Goal: Task Accomplishment & Management: Manage account settings

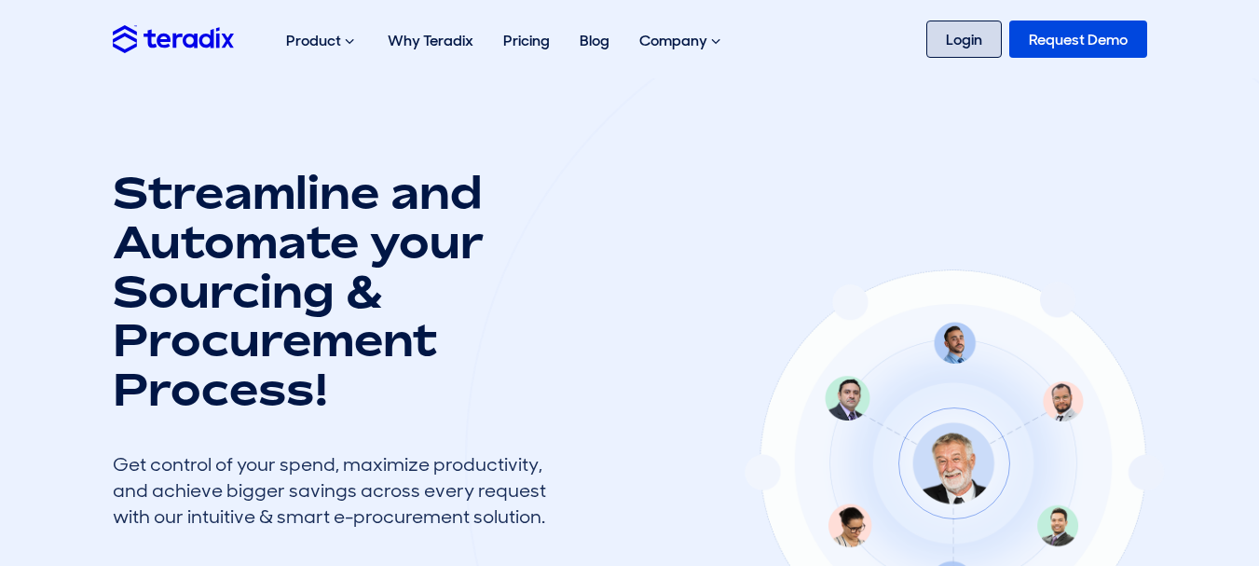
click at [964, 37] on link "Login" at bounding box center [963, 38] width 75 height 37
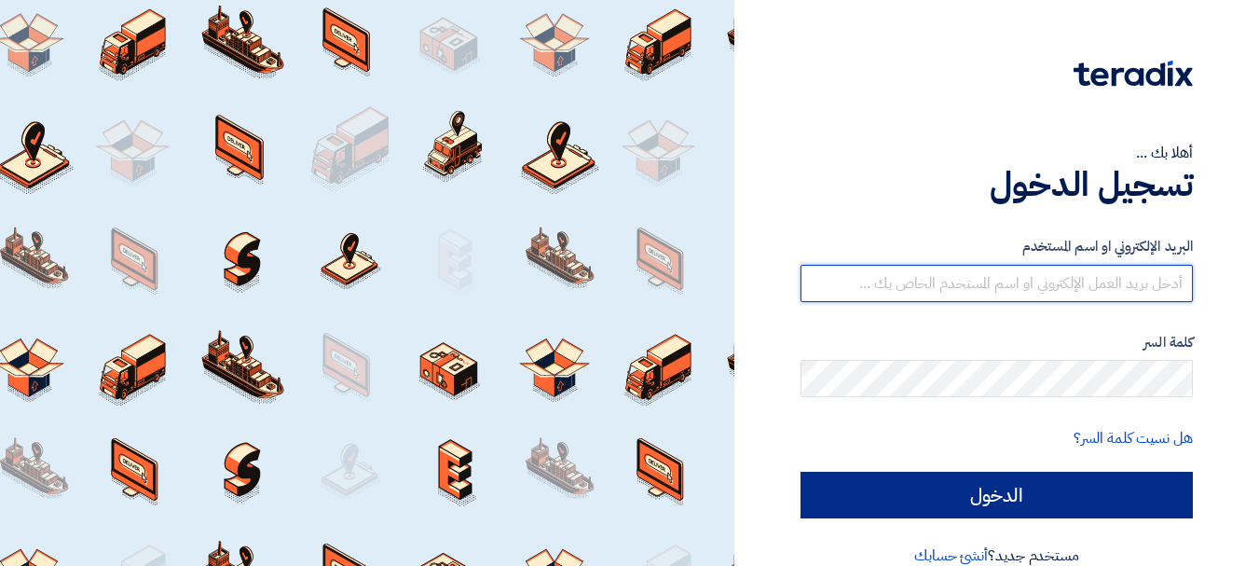
type input "[EMAIL_ADDRESS][DOMAIN_NAME]"
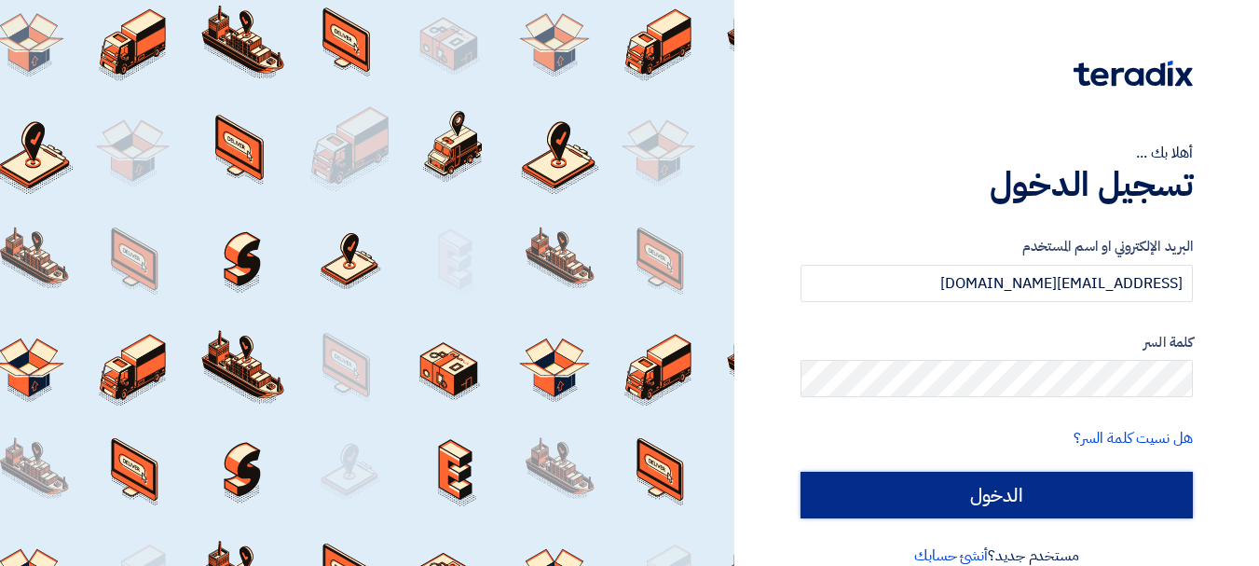
click at [918, 484] on input "الدخول" at bounding box center [996, 494] width 392 height 47
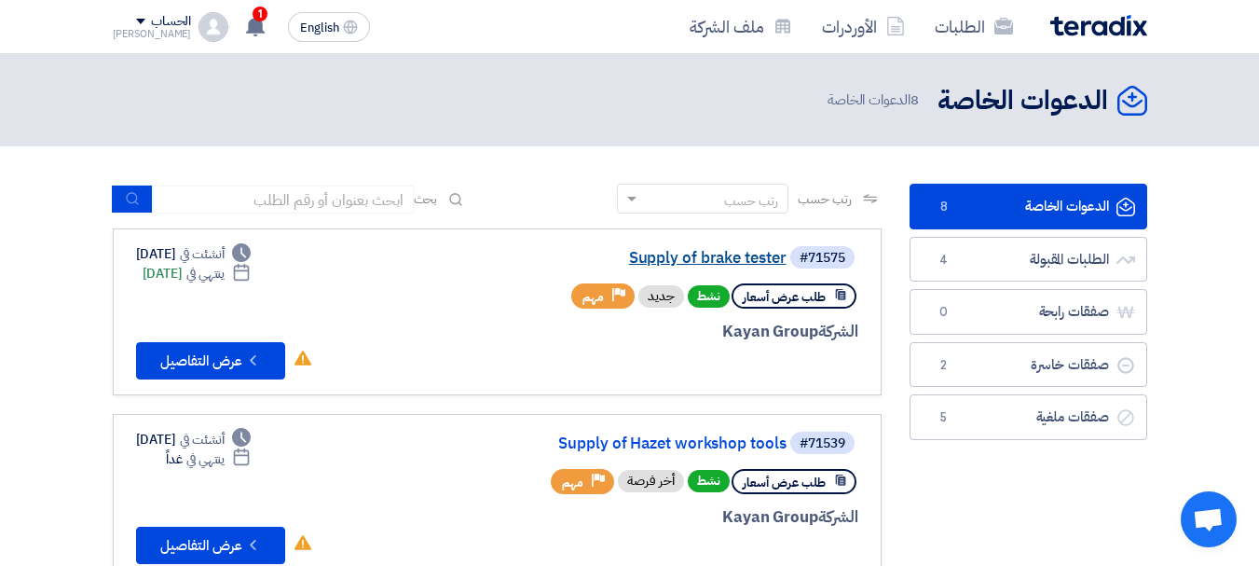
click at [700, 250] on link "Supply of brake tester" at bounding box center [600, 258] width 373 height 17
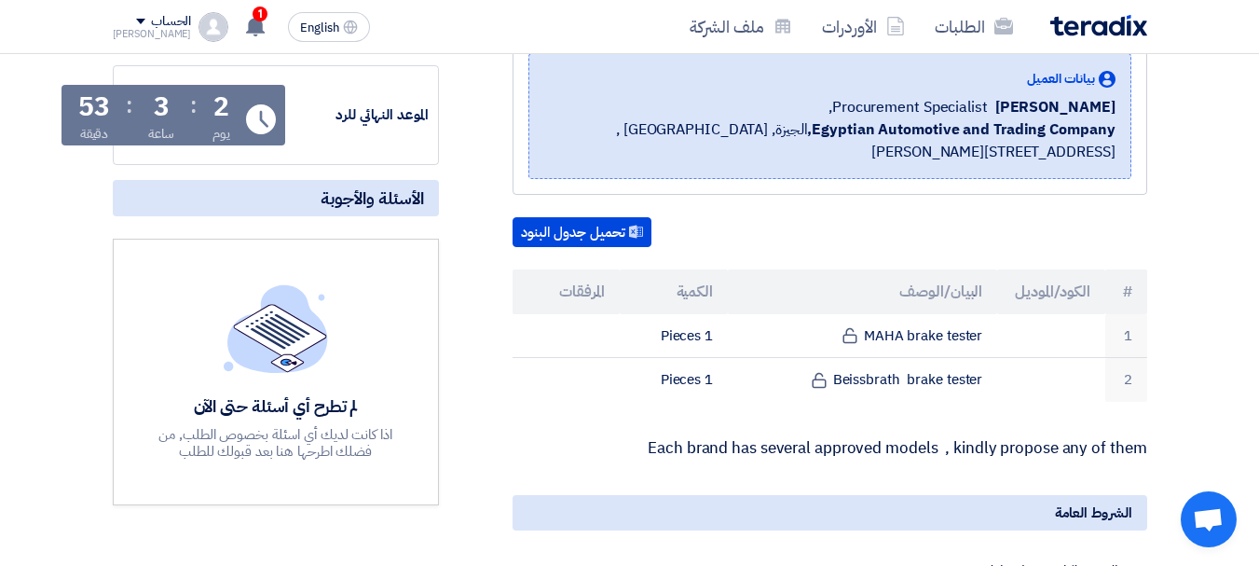
scroll to position [267, 0]
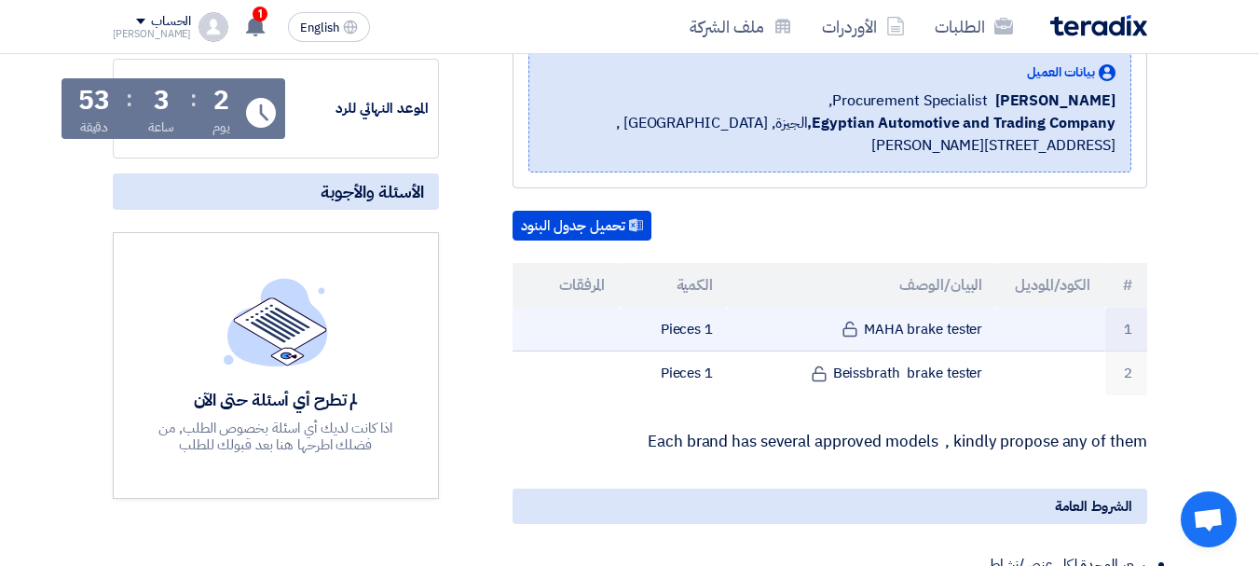
drag, startPoint x: 981, startPoint y: 328, endPoint x: 865, endPoint y: 327, distance: 116.5
click at [865, 327] on td "MAHA brake tester" at bounding box center [862, 329] width 269 height 44
copy td "MAHA brake tester"
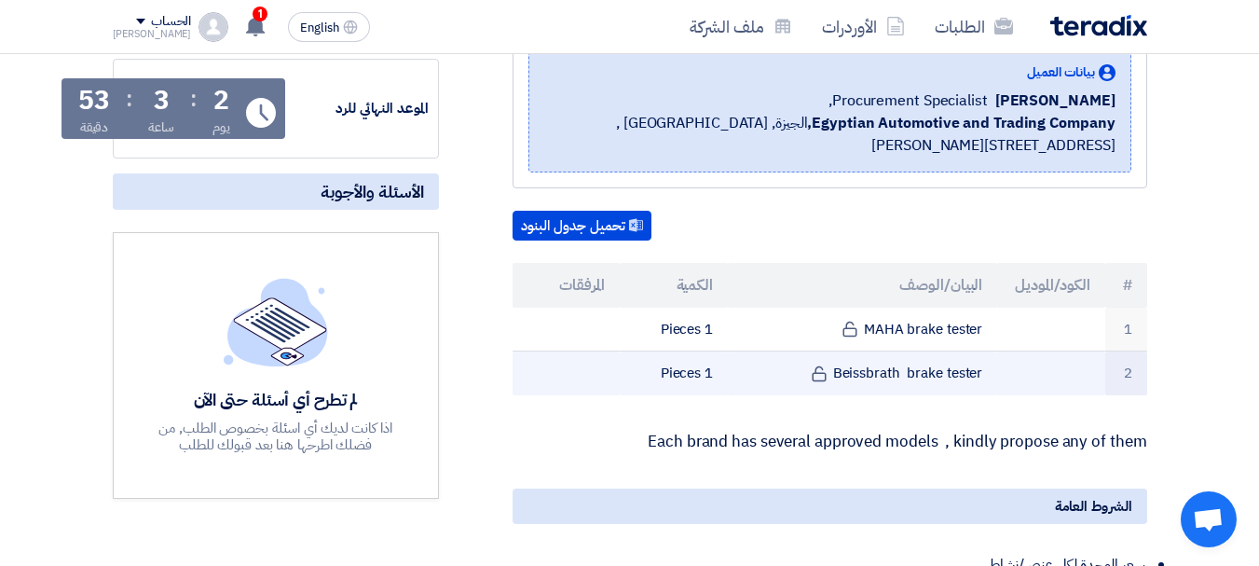
drag, startPoint x: 1002, startPoint y: 366, endPoint x: 978, endPoint y: 371, distance: 23.8
click at [978, 371] on tr "2 Beissbrath brake tester 1 Pieces" at bounding box center [829, 373] width 634 height 44
click at [978, 371] on td "Beissbrath brake tester" at bounding box center [862, 373] width 269 height 44
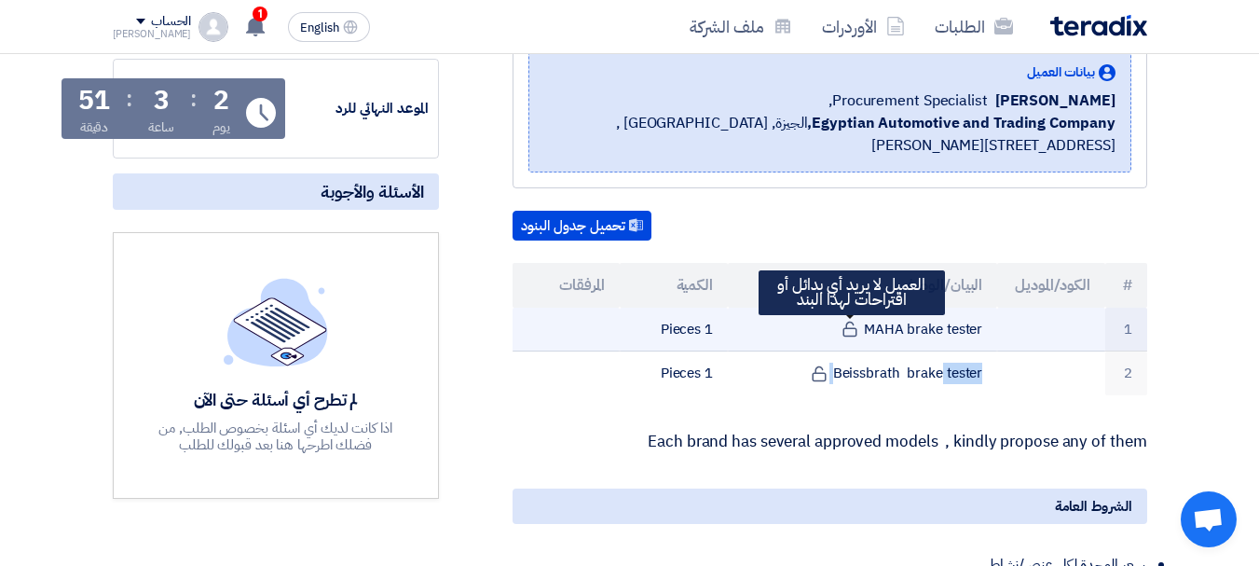
drag, startPoint x: 985, startPoint y: 326, endPoint x: 861, endPoint y: 329, distance: 123.9
click at [861, 329] on td "MAHA brake tester العميل لا يريد أي بدائل أو اقتراحات لهذا البند" at bounding box center [862, 329] width 269 height 44
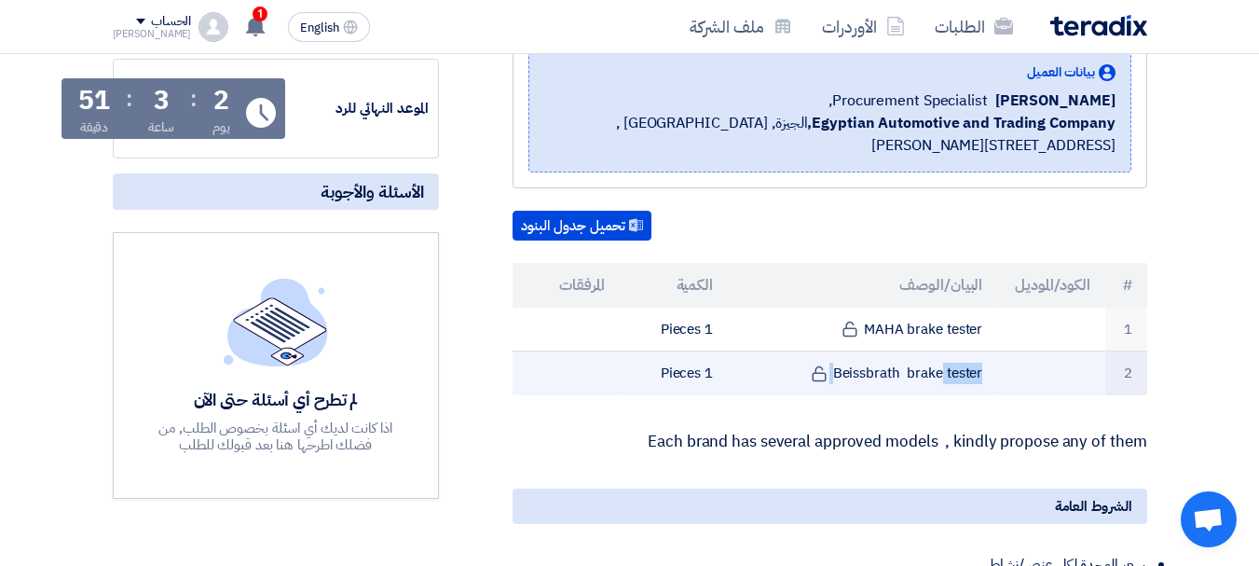
copy td "MAHA brake tester"
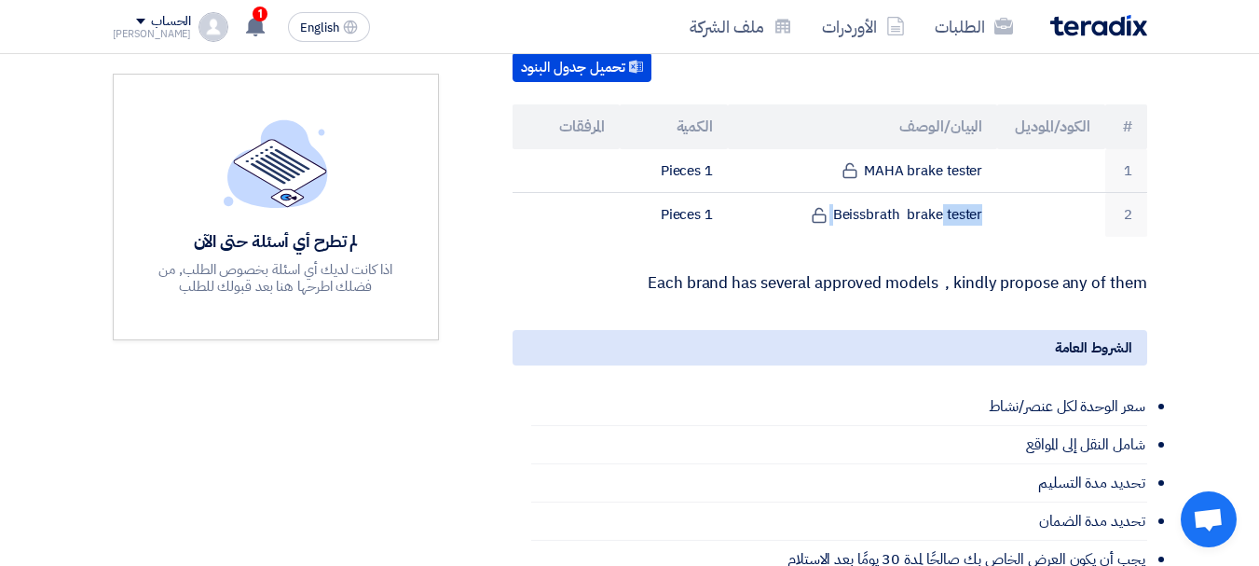
scroll to position [0, 0]
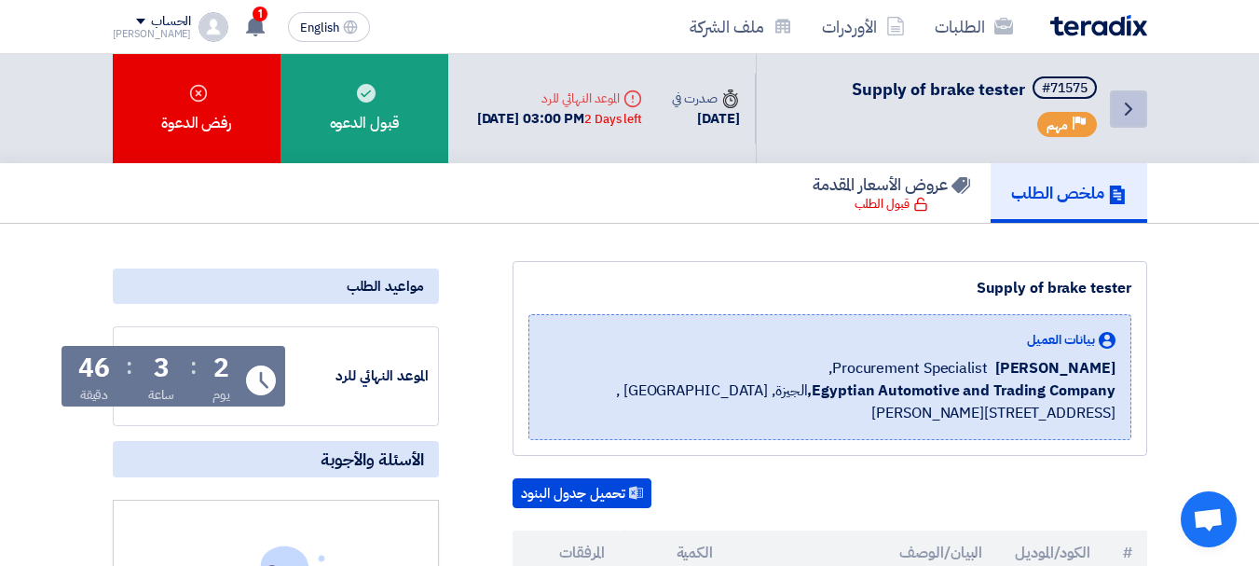
click at [1124, 110] on icon "Back" at bounding box center [1128, 109] width 22 height 22
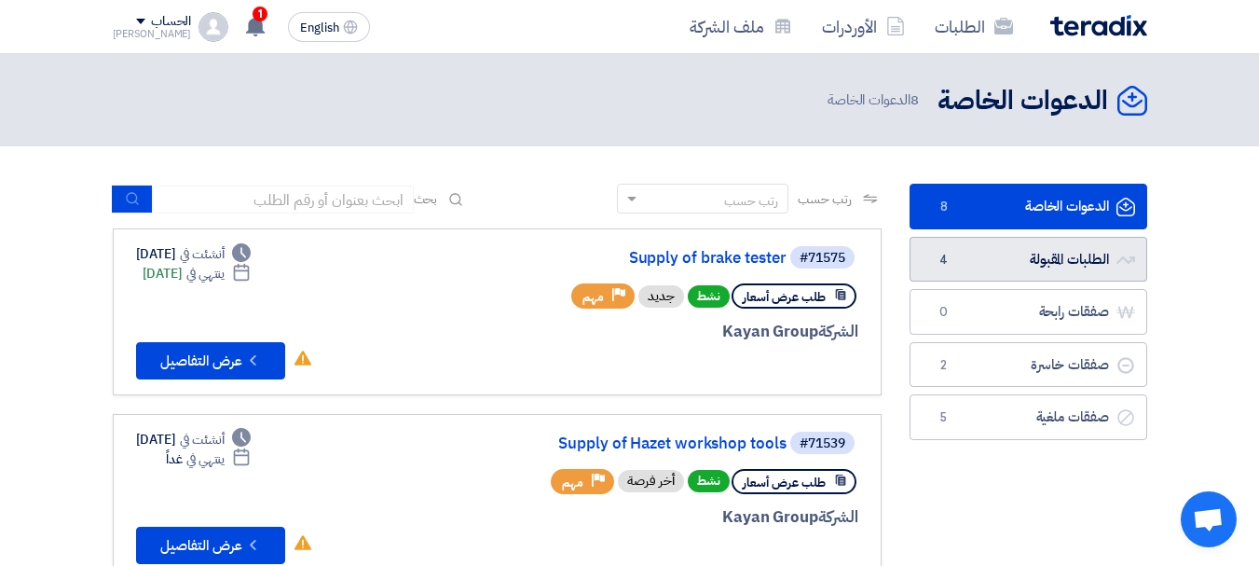
click at [1004, 247] on link "الطلبات المقبولة الطلبات المقبولة 4" at bounding box center [1028, 260] width 238 height 46
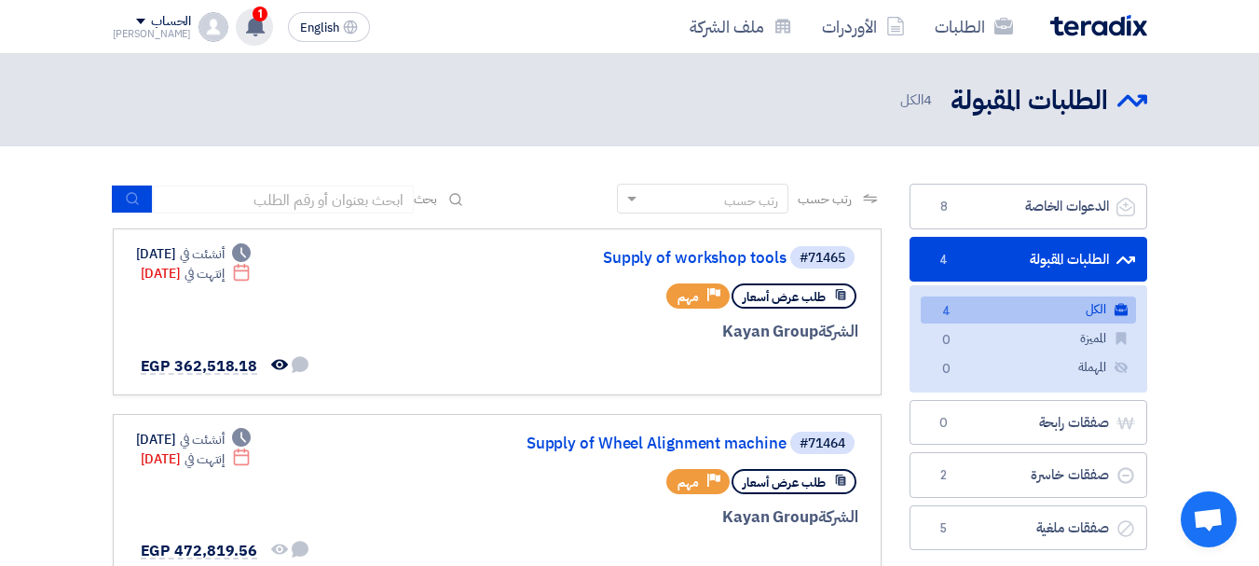
click at [252, 17] on span "1" at bounding box center [259, 14] width 15 height 15
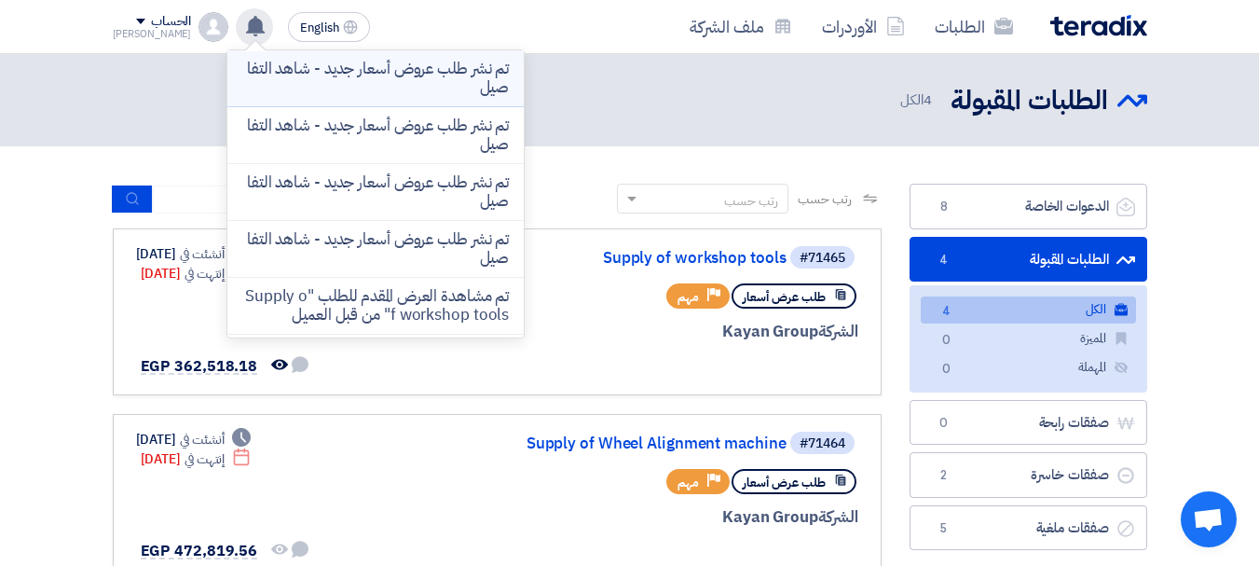
click at [371, 75] on p "تم نشر طلب عروض أسعار جديد - شاهد التفاصيل" at bounding box center [375, 78] width 266 height 37
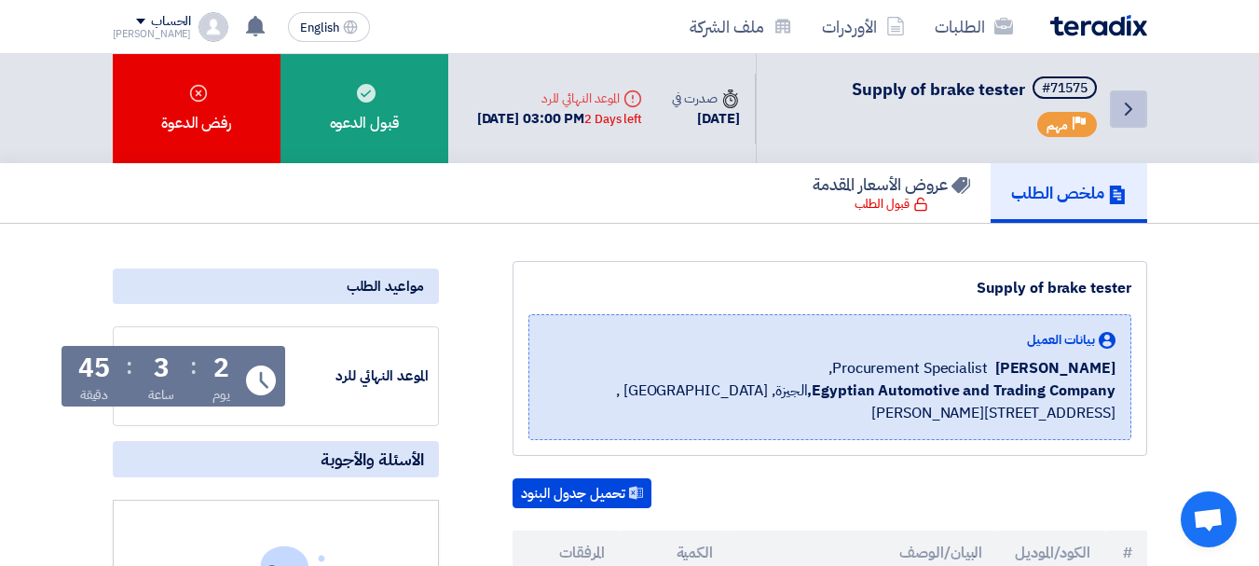
click at [1126, 102] on icon "Back" at bounding box center [1128, 109] width 22 height 22
